Goal: Task Accomplishment & Management: Manage account settings

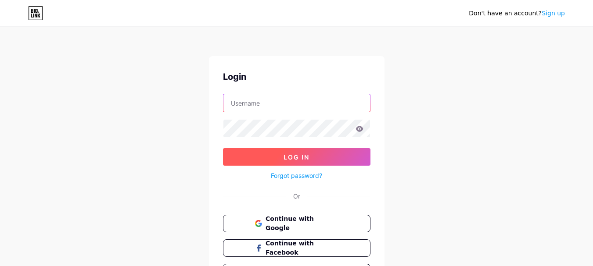
type input "[EMAIL_ADDRESS][DOMAIN_NAME]"
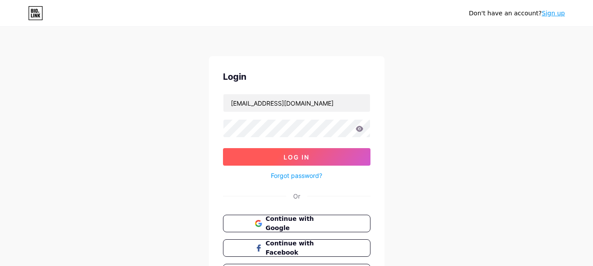
click at [294, 160] on span "Log In" at bounding box center [296, 157] width 26 height 7
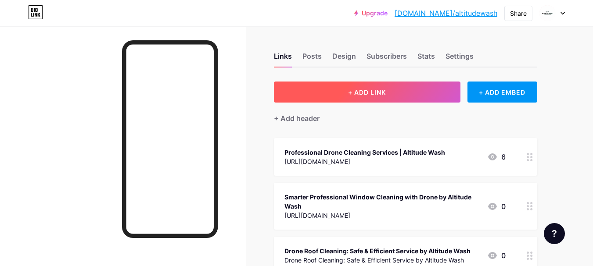
click at [377, 90] on span "+ ADD LINK" at bounding box center [367, 92] width 38 height 7
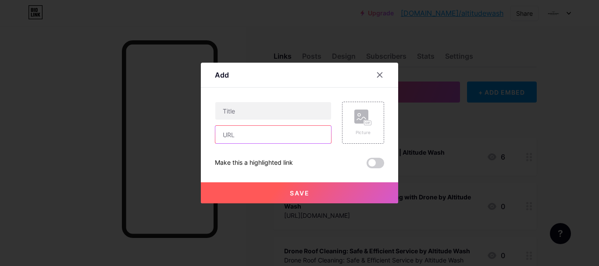
click at [227, 139] on input "text" at bounding box center [273, 135] width 116 height 18
paste input "[URL][DOMAIN_NAME]"
type input "[URL][DOMAIN_NAME]"
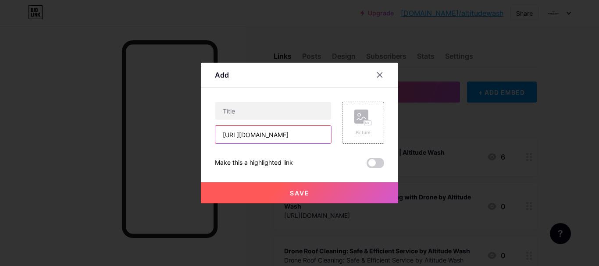
click at [272, 129] on input "[URL][DOMAIN_NAME]" at bounding box center [273, 135] width 116 height 18
click at [275, 135] on input "[URL][DOMAIN_NAME]" at bounding box center [273, 135] width 116 height 18
click at [298, 134] on input "[URL][DOMAIN_NAME]" at bounding box center [273, 135] width 116 height 18
drag, startPoint x: 308, startPoint y: 134, endPoint x: 314, endPoint y: 135, distance: 5.8
click at [310, 134] on input "[URL][DOMAIN_NAME]" at bounding box center [273, 135] width 116 height 18
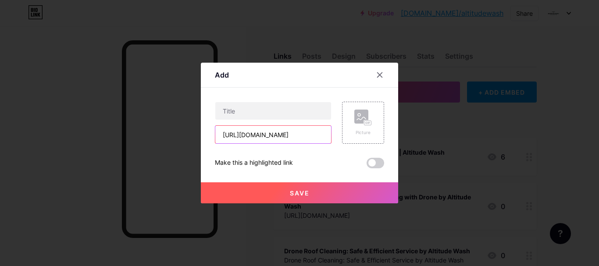
click at [315, 135] on input "[URL][DOMAIN_NAME]" at bounding box center [273, 135] width 116 height 18
drag, startPoint x: 301, startPoint y: 134, endPoint x: 280, endPoint y: 136, distance: 20.7
click at [298, 134] on input "[URL][DOMAIN_NAME]" at bounding box center [273, 135] width 116 height 18
click at [280, 136] on input "[URL][DOMAIN_NAME]" at bounding box center [273, 135] width 116 height 18
click at [262, 138] on input "[URL][DOMAIN_NAME]" at bounding box center [273, 135] width 116 height 18
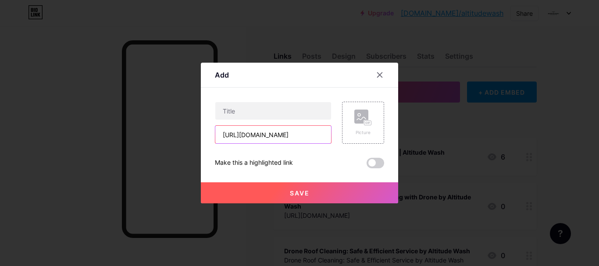
click at [255, 141] on input "[URL][DOMAIN_NAME]" at bounding box center [273, 135] width 116 height 18
click at [287, 150] on div "[URL][DOMAIN_NAME] Picture Make this a highlighted link Save" at bounding box center [299, 135] width 169 height 67
click at [257, 136] on input "[URL][DOMAIN_NAME]" at bounding box center [273, 135] width 116 height 18
click at [240, 134] on input "[URL][DOMAIN_NAME]" at bounding box center [273, 135] width 116 height 18
click at [228, 133] on input "[URL][DOMAIN_NAME]" at bounding box center [273, 135] width 116 height 18
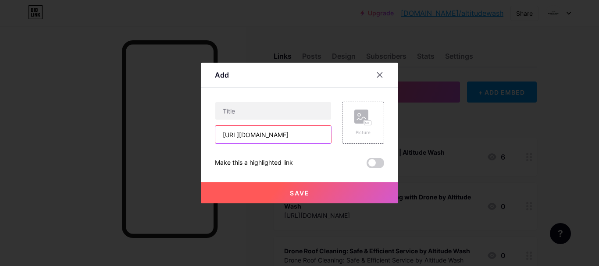
click at [237, 133] on input "[URL][DOMAIN_NAME]" at bounding box center [273, 135] width 116 height 18
click at [259, 132] on input "[URL][DOMAIN_NAME]" at bounding box center [273, 135] width 116 height 18
click at [275, 133] on input "[URL][DOMAIN_NAME]" at bounding box center [273, 135] width 116 height 18
click at [290, 135] on input "[URL][DOMAIN_NAME]" at bounding box center [273, 135] width 116 height 18
click at [300, 135] on input "[URL][DOMAIN_NAME]" at bounding box center [273, 135] width 116 height 18
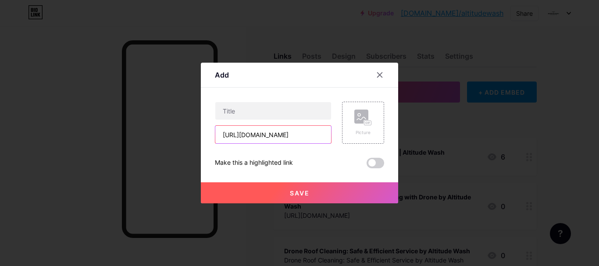
click at [292, 137] on input "[URL][DOMAIN_NAME]" at bounding box center [273, 135] width 116 height 18
click at [276, 136] on input "[URL][DOMAIN_NAME]" at bounding box center [273, 135] width 116 height 18
click at [271, 135] on input "[URL][DOMAIN_NAME]" at bounding box center [273, 135] width 116 height 18
click at [290, 135] on input "[URL][DOMAIN_NAME]" at bounding box center [273, 135] width 116 height 18
click at [306, 134] on input "[URL][DOMAIN_NAME]" at bounding box center [273, 135] width 116 height 18
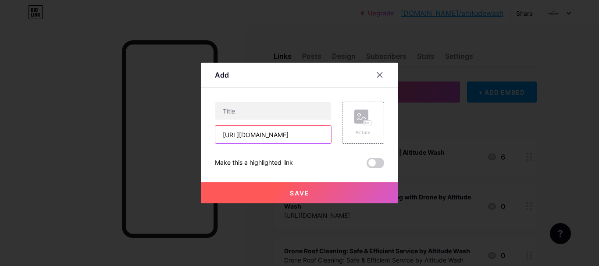
click at [271, 133] on input "[URL][DOMAIN_NAME]" at bounding box center [273, 135] width 116 height 18
click at [258, 137] on input "[URL][DOMAIN_NAME]" at bounding box center [273, 135] width 116 height 18
click at [246, 137] on input "[URL][DOMAIN_NAME]" at bounding box center [273, 135] width 116 height 18
click at [238, 134] on input "[URL][DOMAIN_NAME]" at bounding box center [273, 135] width 116 height 18
click at [260, 139] on input "[URL][DOMAIN_NAME]" at bounding box center [273, 135] width 116 height 18
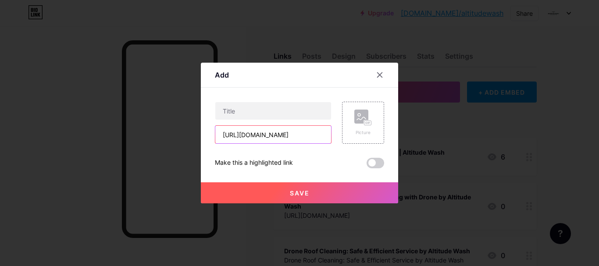
click at [289, 132] on input "[URL][DOMAIN_NAME]" at bounding box center [273, 135] width 116 height 18
click at [305, 135] on input "[URL][DOMAIN_NAME]" at bounding box center [273, 135] width 116 height 18
click at [316, 135] on input "[URL][DOMAIN_NAME]" at bounding box center [273, 135] width 116 height 18
drag, startPoint x: 264, startPoint y: 127, endPoint x: 233, endPoint y: 129, distance: 30.8
click at [260, 128] on input "[URL][DOMAIN_NAME]" at bounding box center [273, 135] width 116 height 18
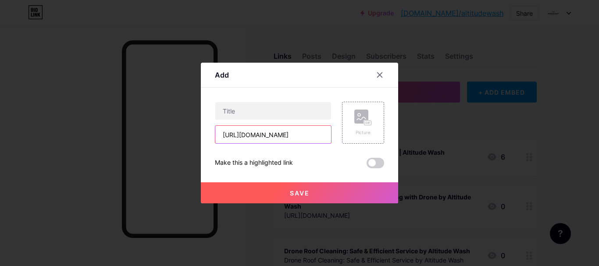
click at [232, 129] on input "[URL][DOMAIN_NAME]" at bounding box center [273, 135] width 116 height 18
click at [243, 136] on input "[URL][DOMAIN_NAME]" at bounding box center [273, 135] width 116 height 18
click at [262, 134] on input "[URL][DOMAIN_NAME]" at bounding box center [273, 135] width 116 height 18
click at [282, 136] on input "[URL][DOMAIN_NAME]" at bounding box center [273, 135] width 116 height 18
click at [297, 138] on input "[URL][DOMAIN_NAME]" at bounding box center [273, 135] width 116 height 18
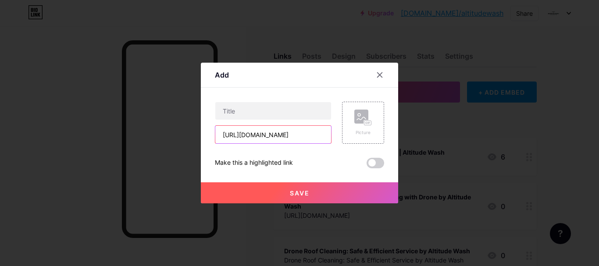
click at [265, 139] on input "[URL][DOMAIN_NAME]" at bounding box center [273, 135] width 116 height 18
click at [276, 138] on input "[URL][DOMAIN_NAME]" at bounding box center [273, 135] width 116 height 18
click at [289, 138] on input "[URL][DOMAIN_NAME]" at bounding box center [273, 135] width 116 height 18
drag, startPoint x: 297, startPoint y: 134, endPoint x: 306, endPoint y: 134, distance: 8.3
click at [299, 134] on input "[URL][DOMAIN_NAME]" at bounding box center [273, 135] width 116 height 18
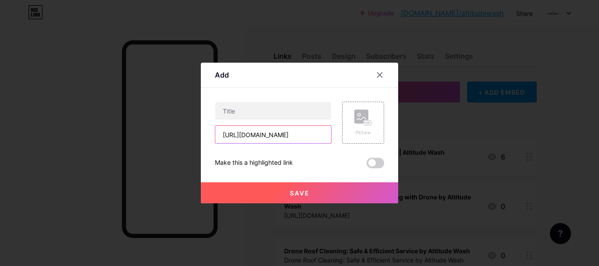
click at [308, 134] on input "[URL][DOMAIN_NAME]" at bounding box center [273, 135] width 116 height 18
drag, startPoint x: 297, startPoint y: 133, endPoint x: 278, endPoint y: 135, distance: 19.4
click at [294, 133] on input "[URL][DOMAIN_NAME]" at bounding box center [273, 135] width 116 height 18
click at [277, 135] on input "[URL][DOMAIN_NAME]" at bounding box center [273, 135] width 116 height 18
click at [268, 135] on input "[URL][DOMAIN_NAME]" at bounding box center [273, 135] width 116 height 18
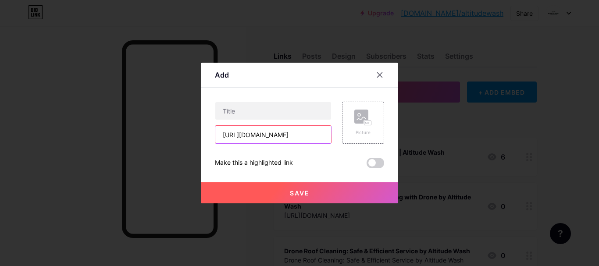
click at [280, 135] on input "[URL][DOMAIN_NAME]" at bounding box center [273, 135] width 116 height 18
click at [290, 136] on input "[URL][DOMAIN_NAME]" at bounding box center [273, 135] width 116 height 18
click at [252, 136] on input "[URL][DOMAIN_NAME]" at bounding box center [273, 135] width 116 height 18
click at [266, 136] on input "[URL][DOMAIN_NAME]" at bounding box center [273, 135] width 116 height 18
drag, startPoint x: 279, startPoint y: 137, endPoint x: 295, endPoint y: 133, distance: 16.7
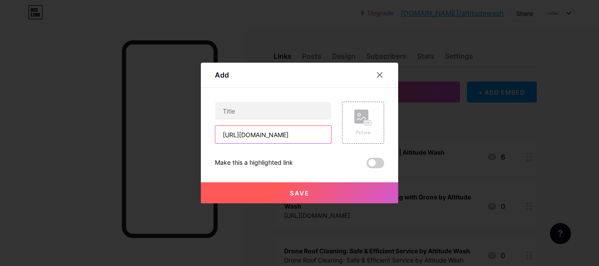
click at [279, 137] on input "[URL][DOMAIN_NAME]" at bounding box center [273, 135] width 116 height 18
click at [297, 133] on input "[URL][DOMAIN_NAME]" at bounding box center [273, 135] width 116 height 18
click at [246, 135] on input "[URL][DOMAIN_NAME]" at bounding box center [273, 135] width 116 height 18
click at [262, 134] on input "[URL][DOMAIN_NAME]" at bounding box center [273, 135] width 116 height 18
click at [296, 137] on input "[URL][DOMAIN_NAME]" at bounding box center [273, 135] width 116 height 18
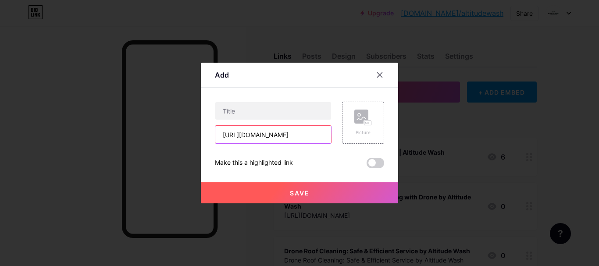
click at [308, 139] on input "[URL][DOMAIN_NAME]" at bounding box center [273, 135] width 116 height 18
click at [293, 140] on input "[URL][DOMAIN_NAME]" at bounding box center [273, 135] width 116 height 18
click at [272, 138] on input "[URL][DOMAIN_NAME]" at bounding box center [273, 135] width 116 height 18
click at [292, 138] on input "[URL][DOMAIN_NAME]" at bounding box center [273, 135] width 116 height 18
click at [311, 141] on input "[URL][DOMAIN_NAME]" at bounding box center [273, 135] width 116 height 18
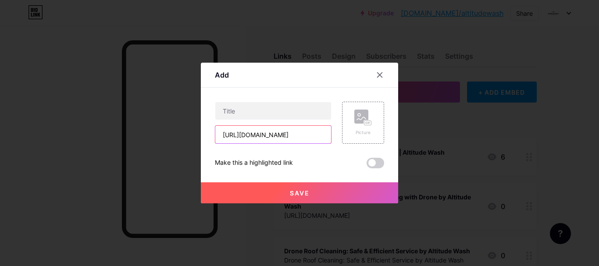
click at [316, 141] on input "[URL][DOMAIN_NAME]" at bounding box center [273, 135] width 116 height 18
click at [266, 138] on input "[URL][DOMAIN_NAME]" at bounding box center [273, 135] width 116 height 18
click at [272, 138] on input "[URL][DOMAIN_NAME]" at bounding box center [273, 135] width 116 height 18
click at [286, 136] on input "[URL][DOMAIN_NAME]" at bounding box center [273, 135] width 116 height 18
drag, startPoint x: 296, startPoint y: 136, endPoint x: 313, endPoint y: 136, distance: 17.1
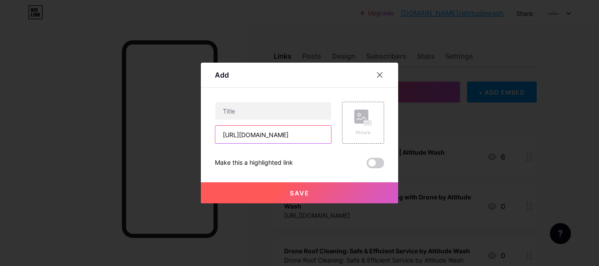
click at [297, 136] on input "[URL][DOMAIN_NAME]" at bounding box center [273, 135] width 116 height 18
click at [313, 136] on input "[URL][DOMAIN_NAME]" at bounding box center [273, 135] width 116 height 18
click at [316, 135] on input "[URL][DOMAIN_NAME]" at bounding box center [273, 135] width 116 height 18
click at [259, 129] on input "[URL][DOMAIN_NAME]" at bounding box center [273, 135] width 116 height 18
click at [265, 129] on input "[URL][DOMAIN_NAME]" at bounding box center [273, 135] width 116 height 18
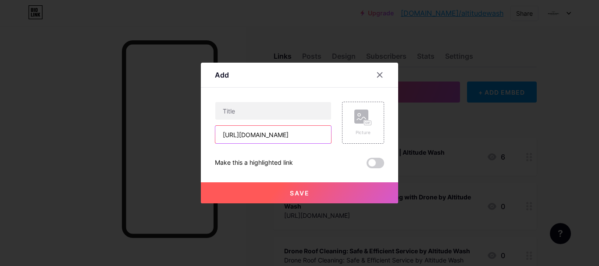
click at [279, 132] on input "[URL][DOMAIN_NAME]" at bounding box center [273, 135] width 116 height 18
click at [308, 134] on input "[URL][DOMAIN_NAME]" at bounding box center [273, 135] width 116 height 18
click at [267, 134] on input "[URL][DOMAIN_NAME]" at bounding box center [273, 135] width 116 height 18
drag, startPoint x: 287, startPoint y: 134, endPoint x: 301, endPoint y: 140, distance: 15.0
click at [287, 134] on input "[URL][DOMAIN_NAME]" at bounding box center [273, 135] width 116 height 18
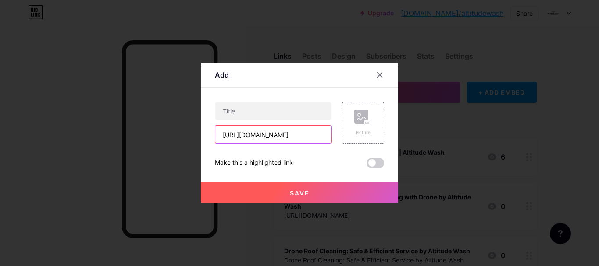
drag, startPoint x: 301, startPoint y: 140, endPoint x: 307, endPoint y: 141, distance: 6.4
click at [303, 140] on input "[URL][DOMAIN_NAME]" at bounding box center [273, 135] width 116 height 18
click at [314, 132] on input "[URL][DOMAIN_NAME]" at bounding box center [273, 135] width 116 height 18
click at [270, 133] on input "[URL][DOMAIN_NAME]" at bounding box center [273, 135] width 116 height 18
click at [283, 134] on input "[URL][DOMAIN_NAME]" at bounding box center [273, 135] width 116 height 18
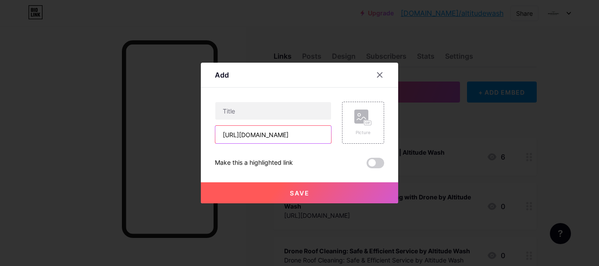
click at [296, 136] on input "[URL][DOMAIN_NAME]" at bounding box center [273, 135] width 116 height 18
click at [269, 136] on input "[URL][DOMAIN_NAME]" at bounding box center [273, 135] width 116 height 18
drag, startPoint x: 283, startPoint y: 136, endPoint x: 313, endPoint y: 136, distance: 30.7
click at [285, 136] on input "[URL][DOMAIN_NAME]" at bounding box center [273, 135] width 116 height 18
click at [313, 136] on input "[URL][DOMAIN_NAME]" at bounding box center [273, 135] width 116 height 18
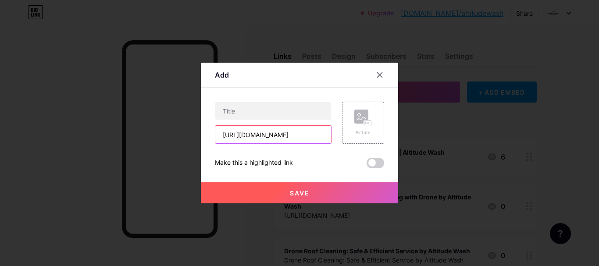
click at [284, 129] on input "[URL][DOMAIN_NAME]" at bounding box center [273, 135] width 116 height 18
click at [244, 140] on input "[URL][DOMAIN_NAME]" at bounding box center [273, 135] width 116 height 18
click at [253, 136] on input "[URL][DOMAIN_NAME]" at bounding box center [273, 135] width 116 height 18
click at [267, 135] on input "[URL][DOMAIN_NAME]" at bounding box center [273, 135] width 116 height 18
click at [281, 135] on input "[URL][DOMAIN_NAME]" at bounding box center [273, 135] width 116 height 18
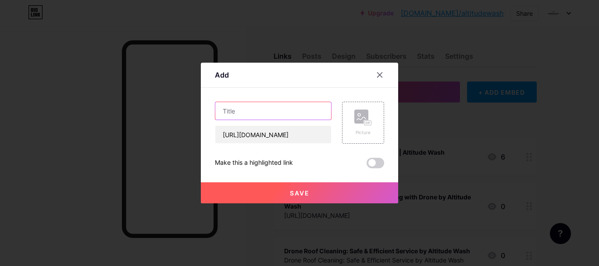
click at [284, 116] on input "text" at bounding box center [273, 111] width 116 height 18
paste input "Drone Pressure Washing vs. Soft Washing: Key Differences"
type input "Drone Pressure Washing vs. Soft Washing: Key Differences"
click at [284, 193] on button "Save" at bounding box center [299, 193] width 197 height 21
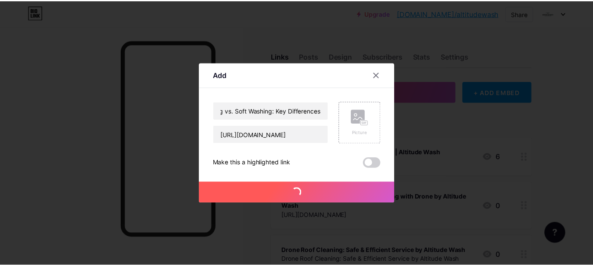
scroll to position [0, 0]
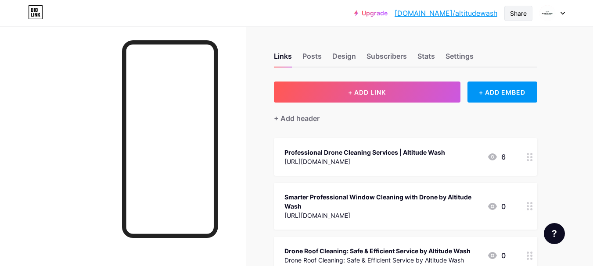
click at [514, 14] on div "Share" at bounding box center [518, 13] width 17 height 9
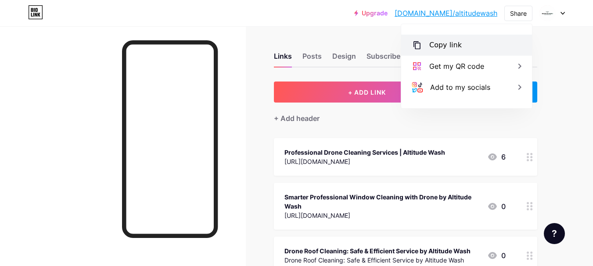
click at [445, 41] on div "Copy link" at bounding box center [445, 45] width 32 height 11
